Goal: Task Accomplishment & Management: Manage account settings

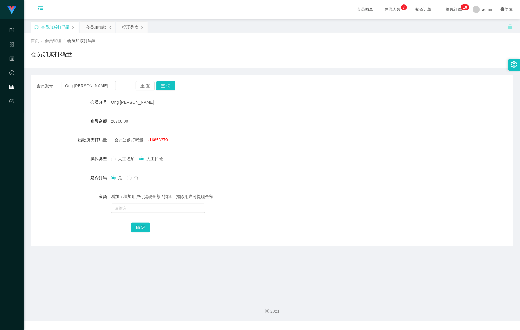
click at [39, 10] on icon "图标: menu-unfold" at bounding box center [41, 9] width 6 height 6
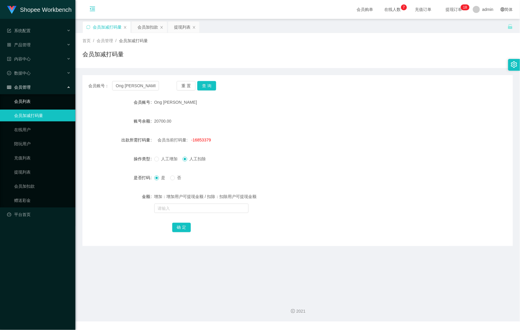
click at [49, 96] on link "会员列表" at bounding box center [42, 101] width 57 height 12
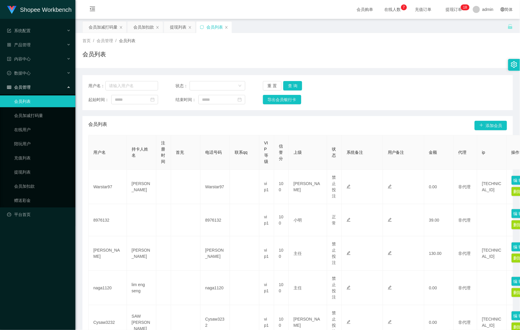
drag, startPoint x: 90, startPoint y: 5, endPoint x: 124, endPoint y: 37, distance: 45.8
click at [90, 6] on icon "图标: menu-fold" at bounding box center [92, 9] width 20 height 19
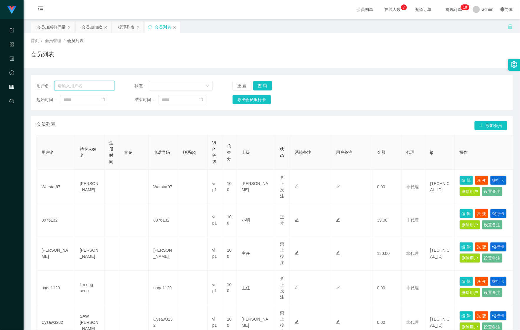
click at [91, 87] on input "text" at bounding box center [84, 85] width 61 height 9
paste input "Kenchen1375"
type input "Kenchen1375"
click at [257, 86] on button "查 询" at bounding box center [262, 85] width 19 height 9
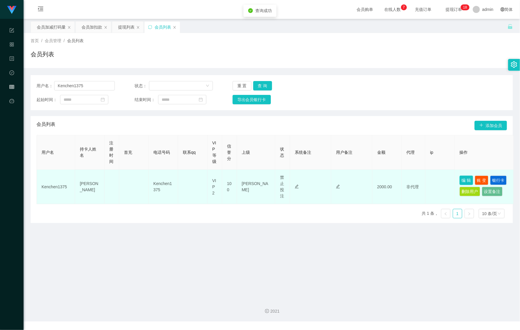
click at [460, 177] on button "编 辑" at bounding box center [467, 179] width 14 height 9
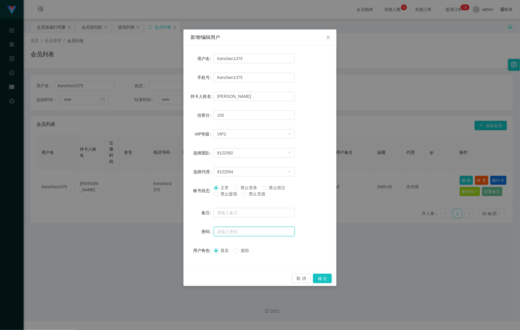
click at [243, 228] on input "text" at bounding box center [254, 231] width 81 height 9
type input "1"
type input "123456"
click at [245, 186] on span "禁止登录" at bounding box center [248, 187] width 21 height 5
click at [277, 186] on span "禁止投注" at bounding box center [277, 187] width 21 height 5
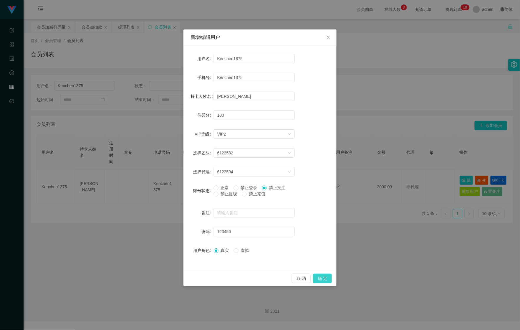
click at [326, 278] on button "确 定" at bounding box center [322, 277] width 19 height 9
